Goal: Information Seeking & Learning: Learn about a topic

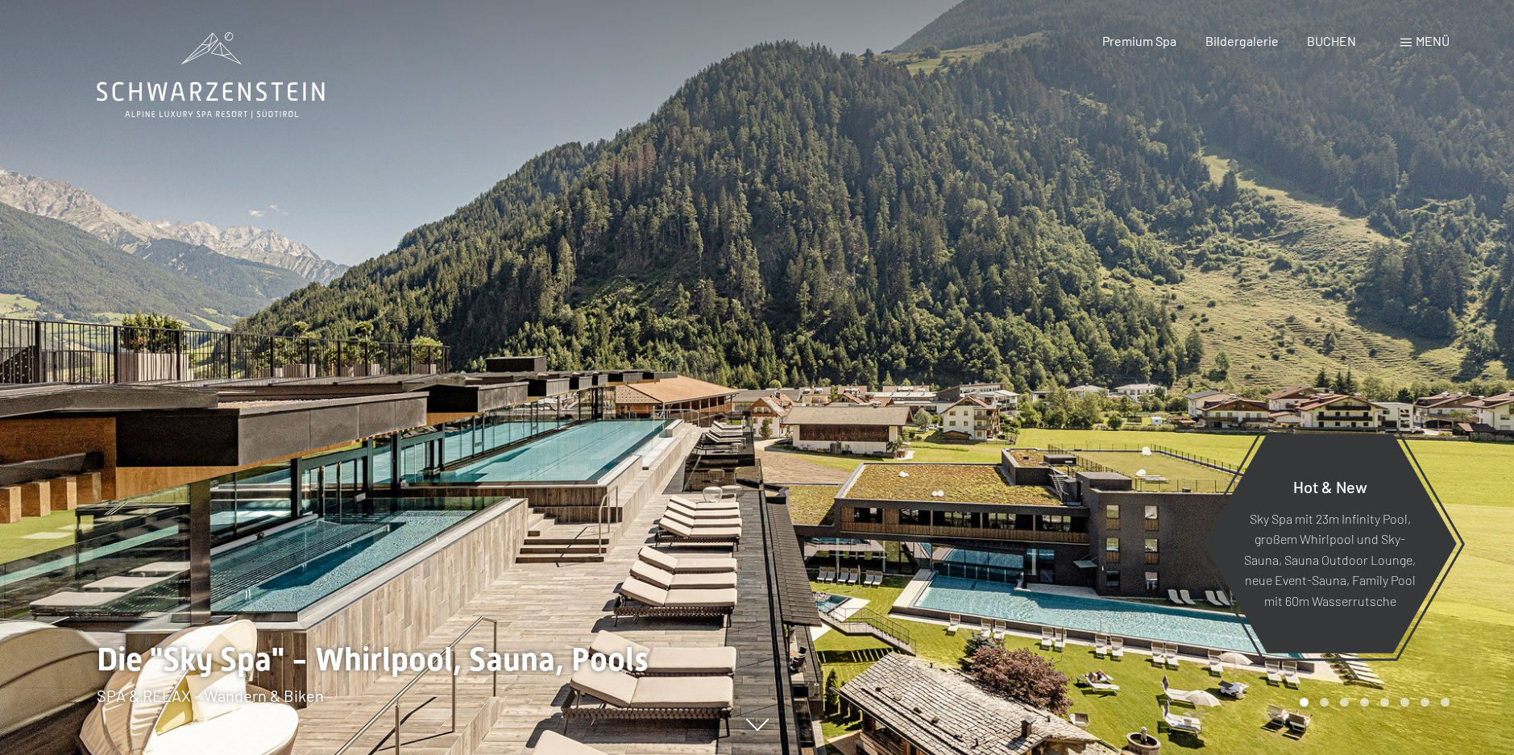
click at [1436, 41] on span "Menü" at bounding box center [1433, 40] width 34 height 15
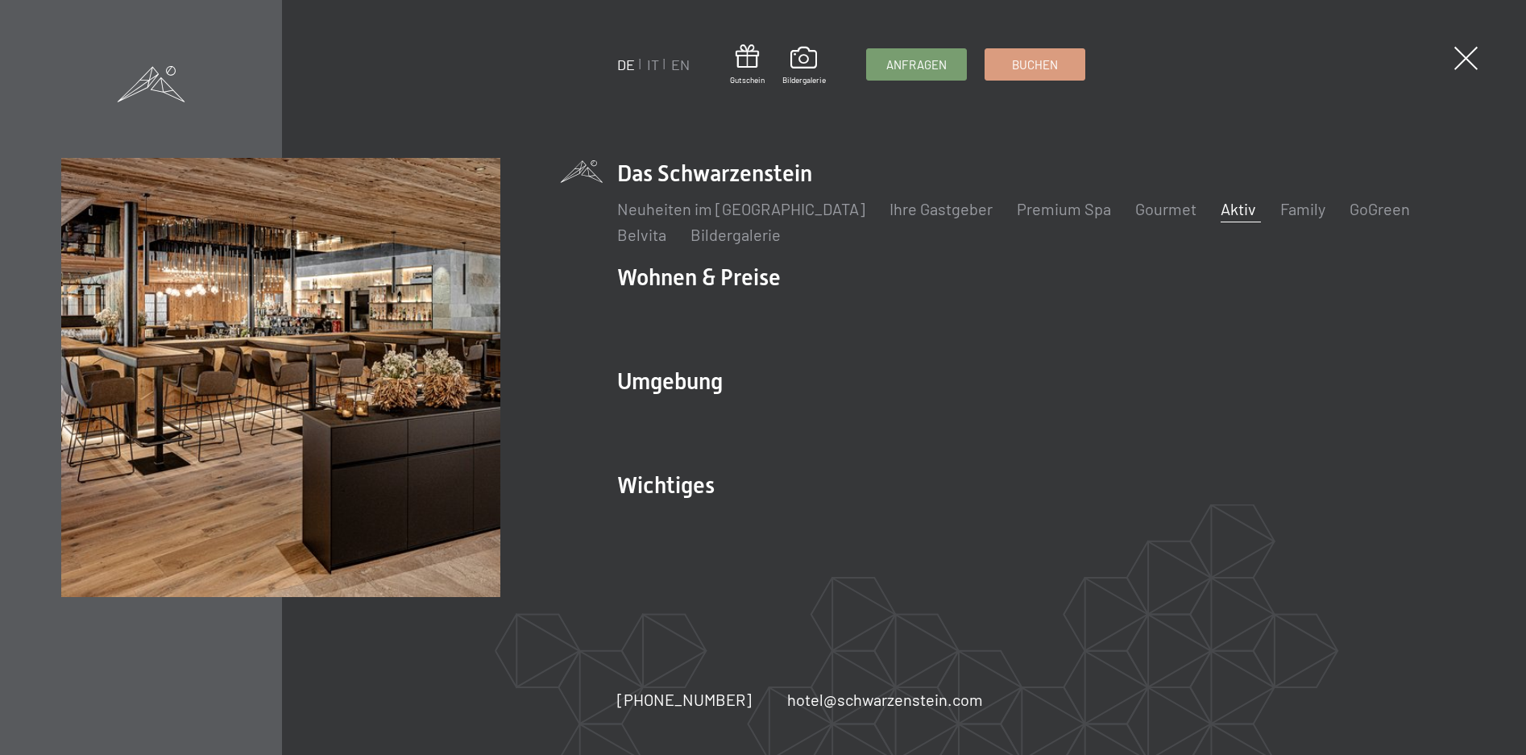
click at [1221, 206] on link "Aktiv" at bounding box center [1238, 208] width 35 height 19
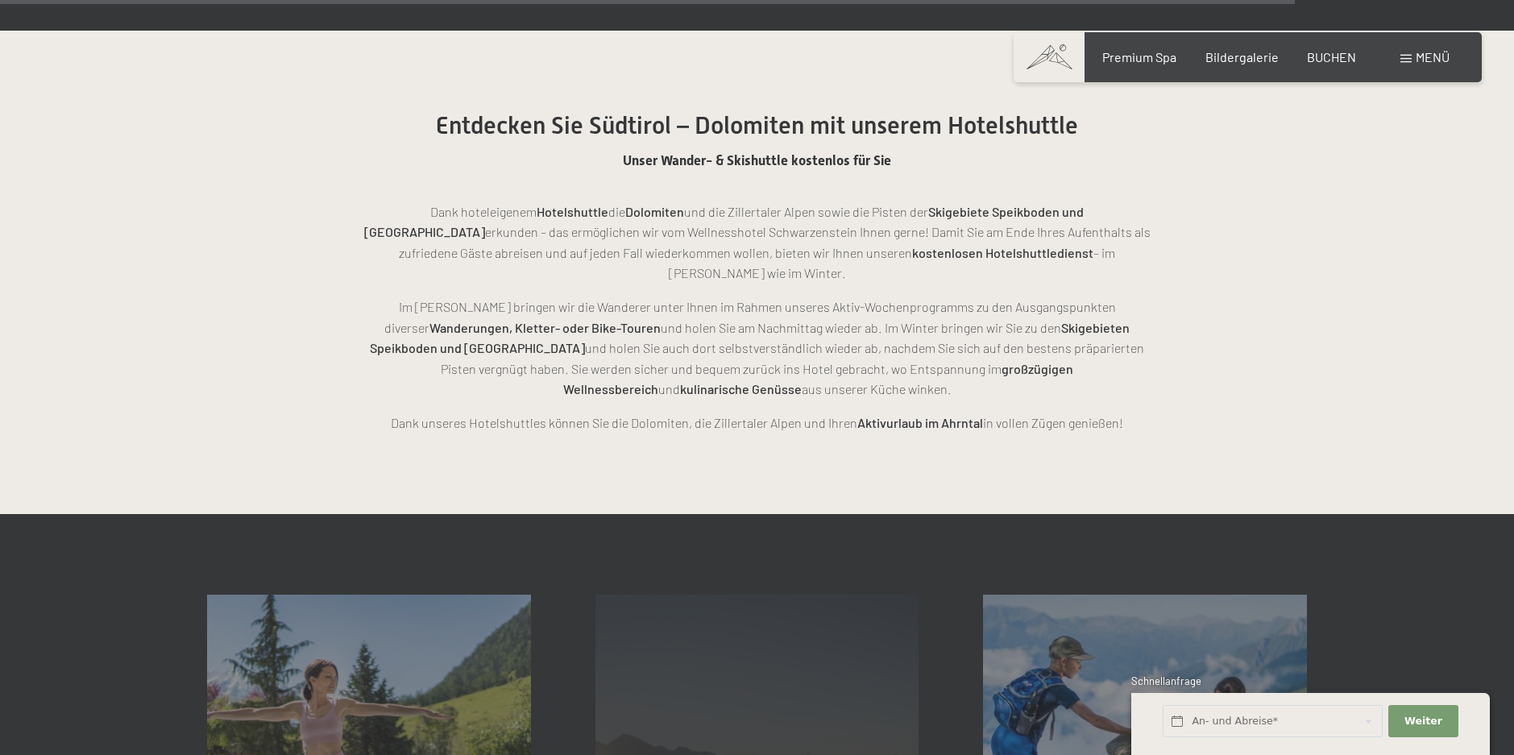
scroll to position [3948, 0]
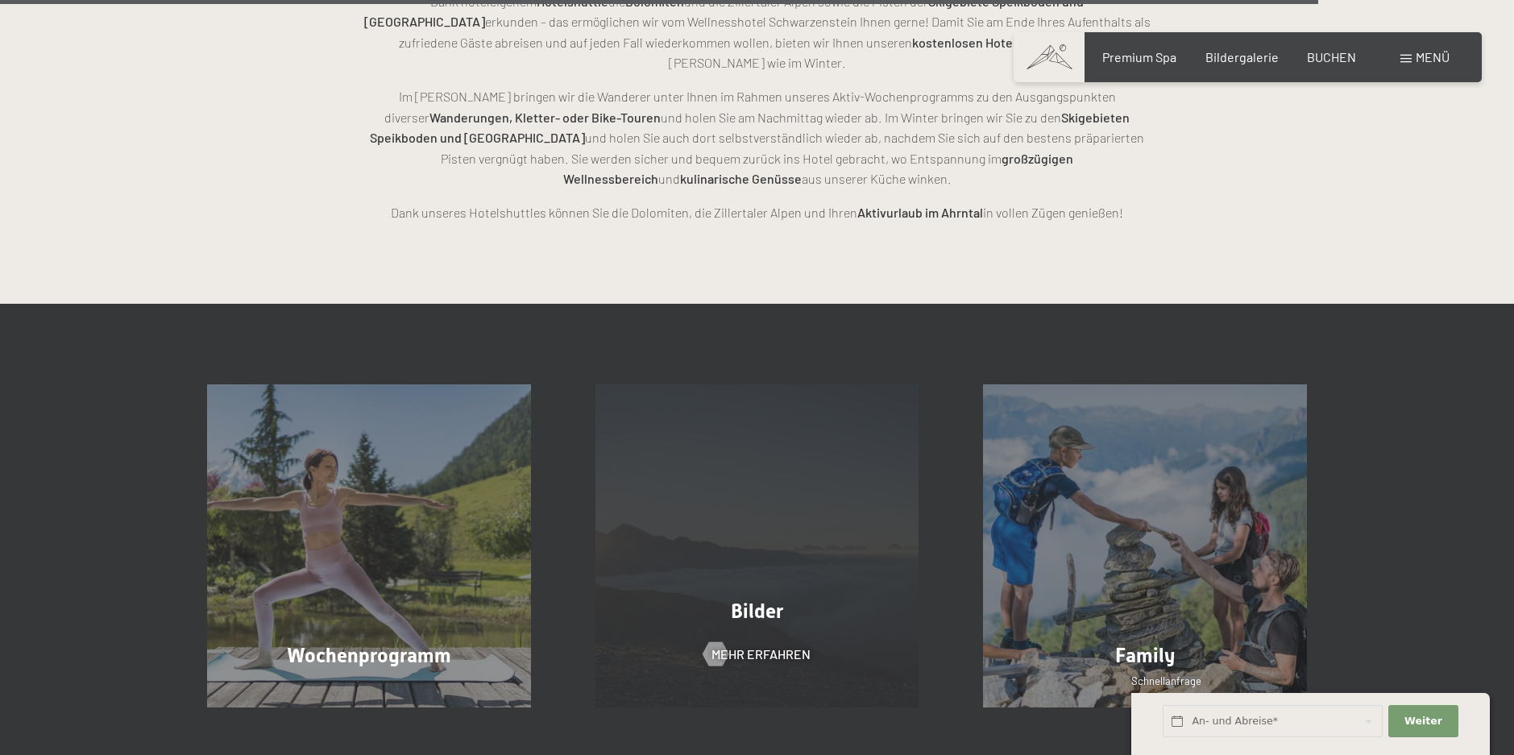
click at [734, 534] on div "Bilder Mehr erfahren" at bounding box center [757, 546] width 388 height 324
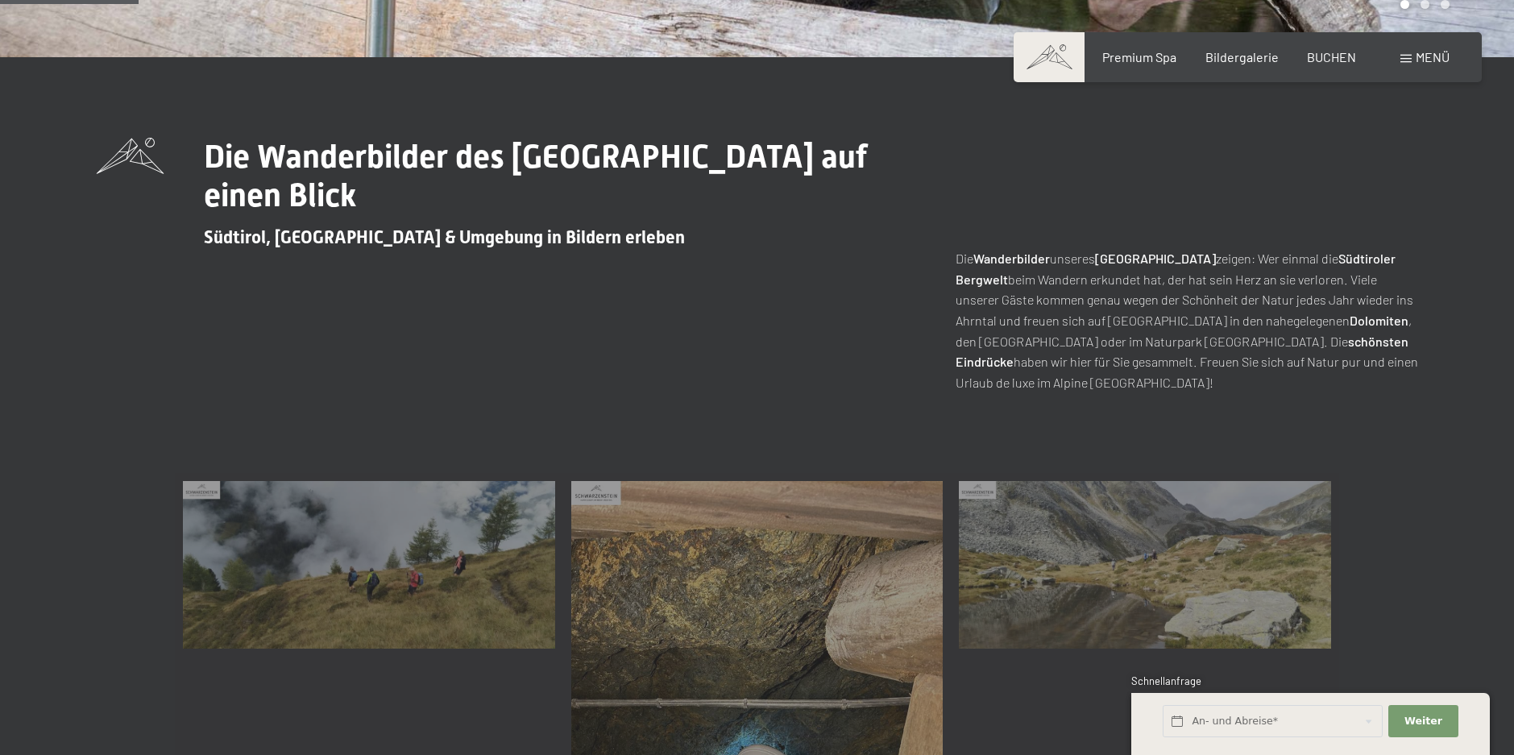
scroll to position [645, 0]
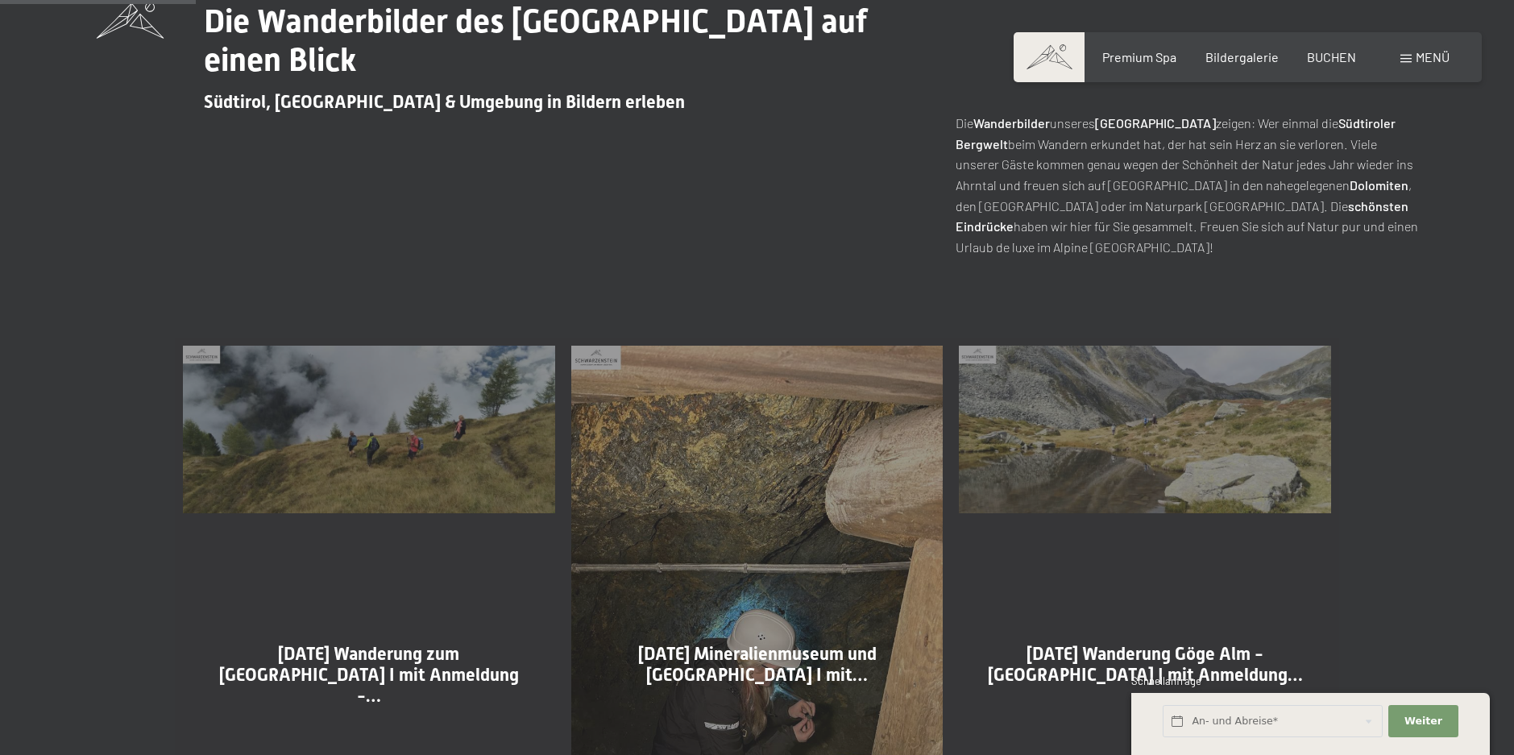
click at [349, 645] on span "02-09-2025 Wanderung zum Obersteinerholm I mit Anmeldung -…" at bounding box center [369, 675] width 300 height 63
click at [370, 479] on div "02-09-2025 Wanderung zum Obersteinerholm I mit Anmeldung -… Mehr dazu" at bounding box center [369, 594] width 388 height 512
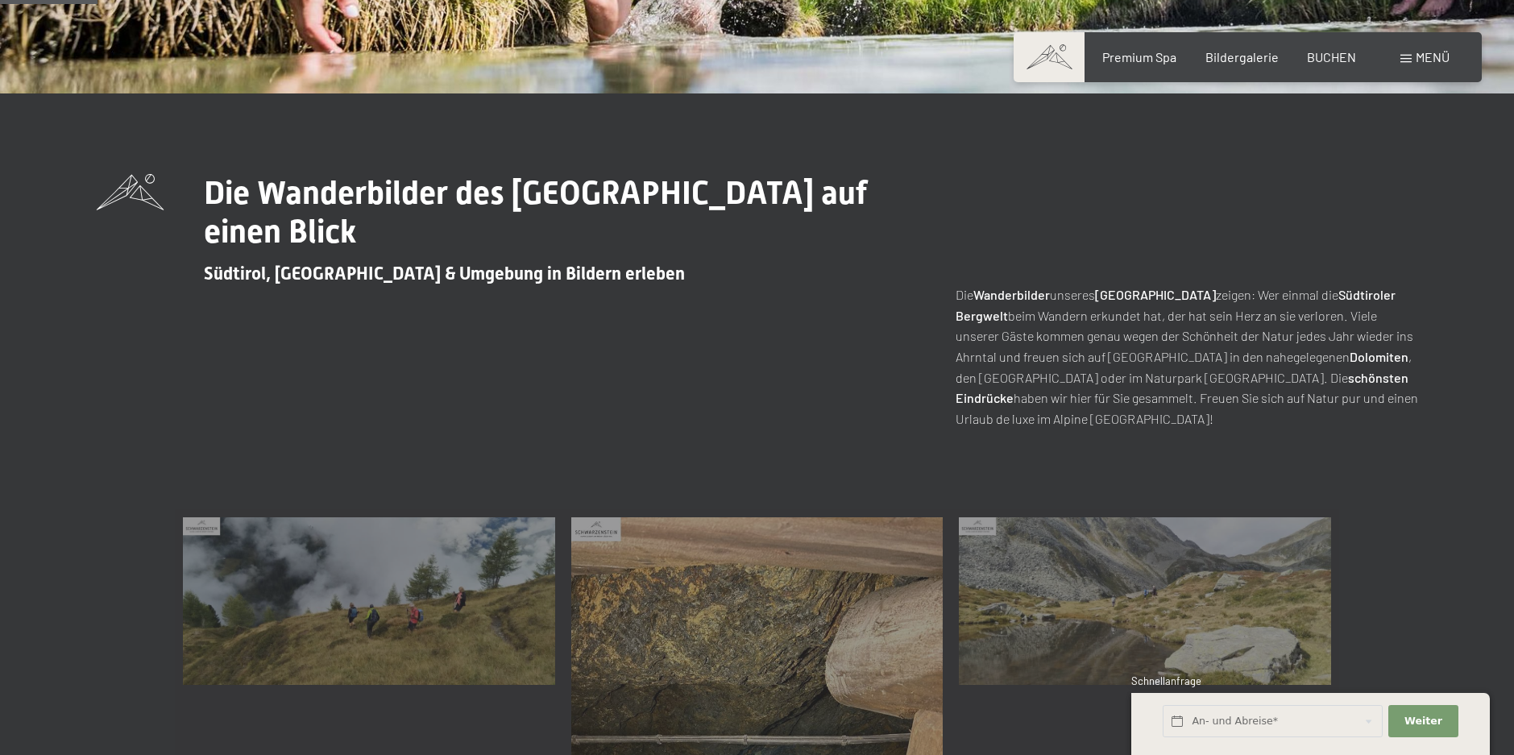
scroll to position [322, 0]
